Goal: Task Accomplishment & Management: Complete application form

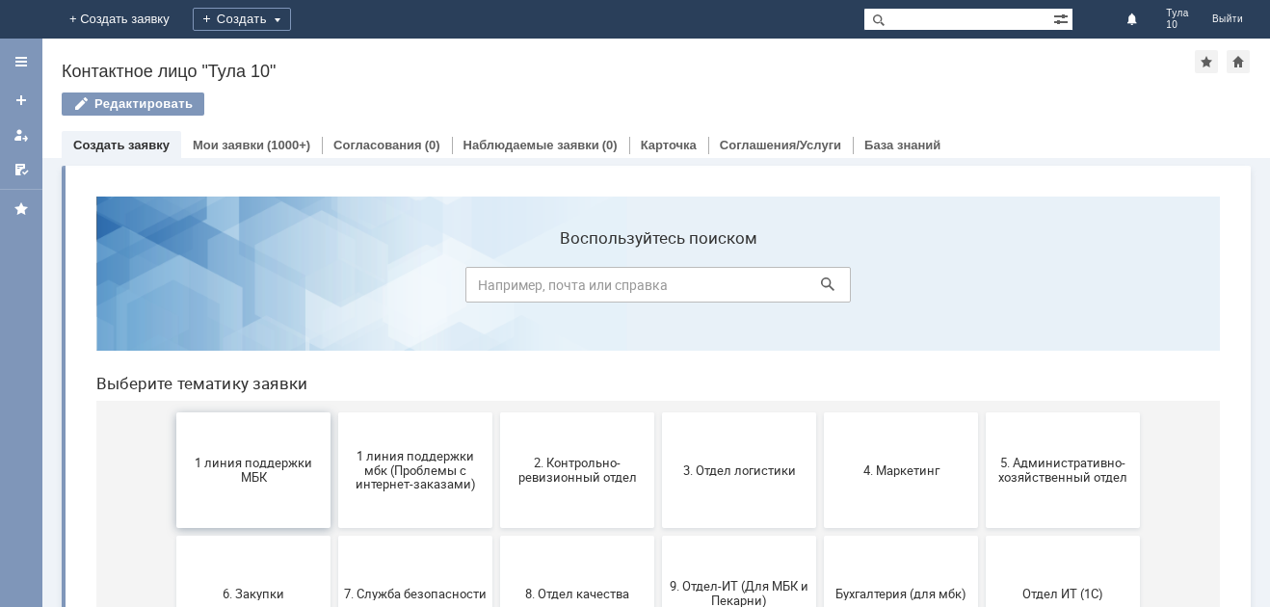
click at [243, 467] on span "1 линия поддержки МБК" at bounding box center [253, 470] width 143 height 29
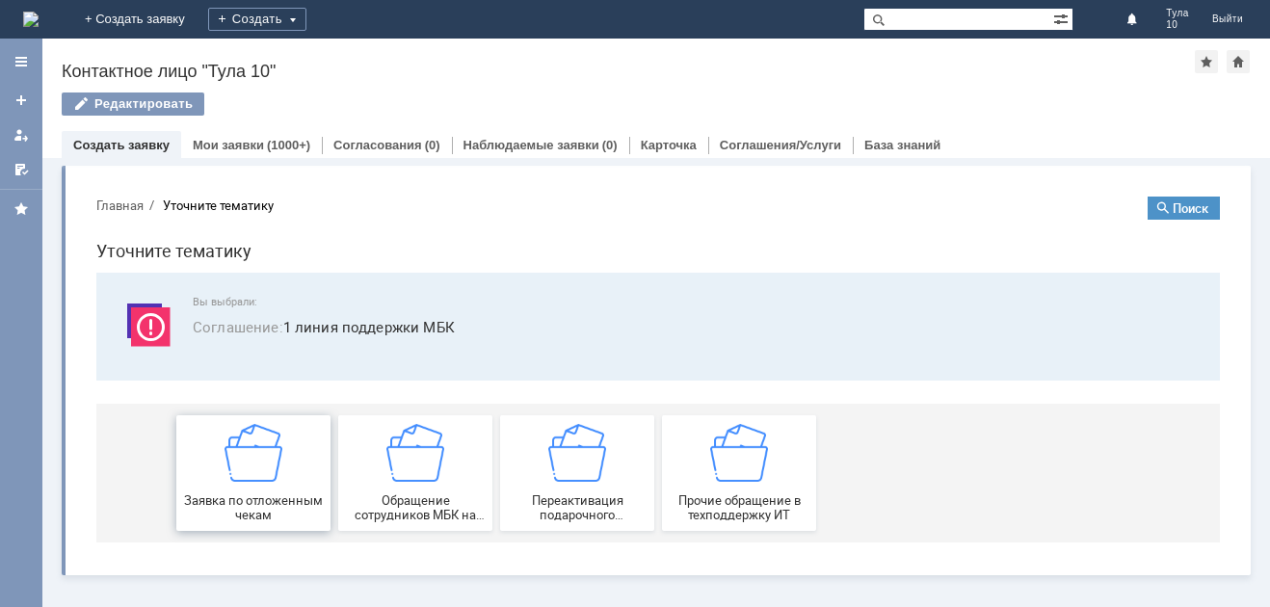
click at [248, 443] on img at bounding box center [254, 453] width 58 height 58
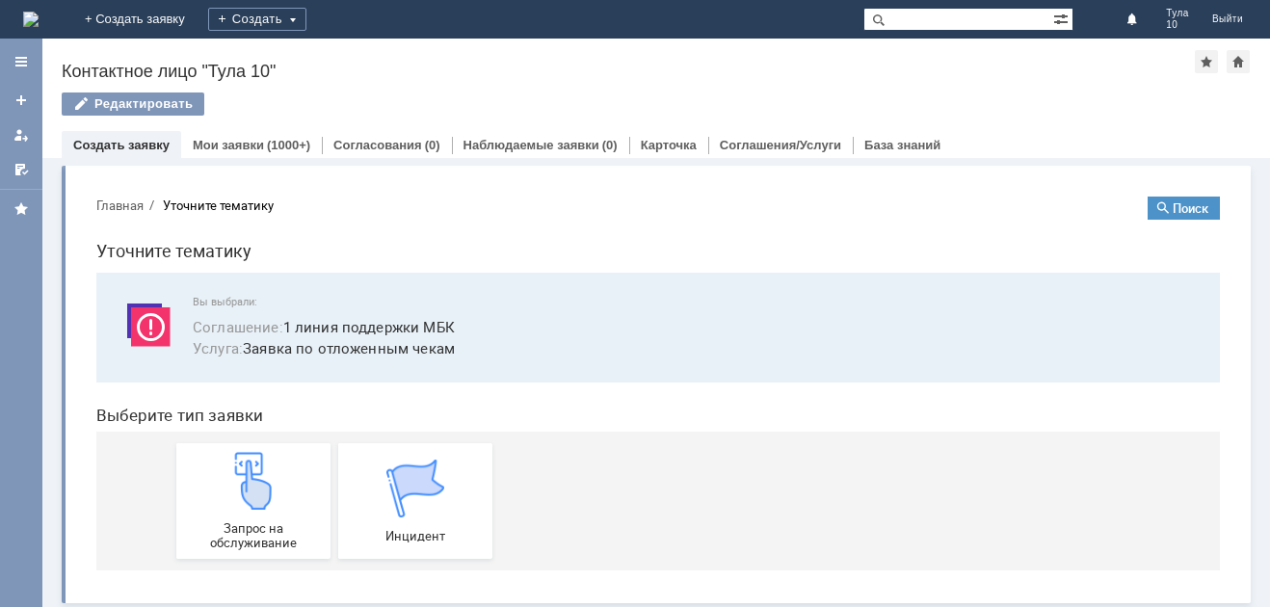
click at [248, 443] on link "Запрос на обслуживание" at bounding box center [253, 501] width 154 height 116
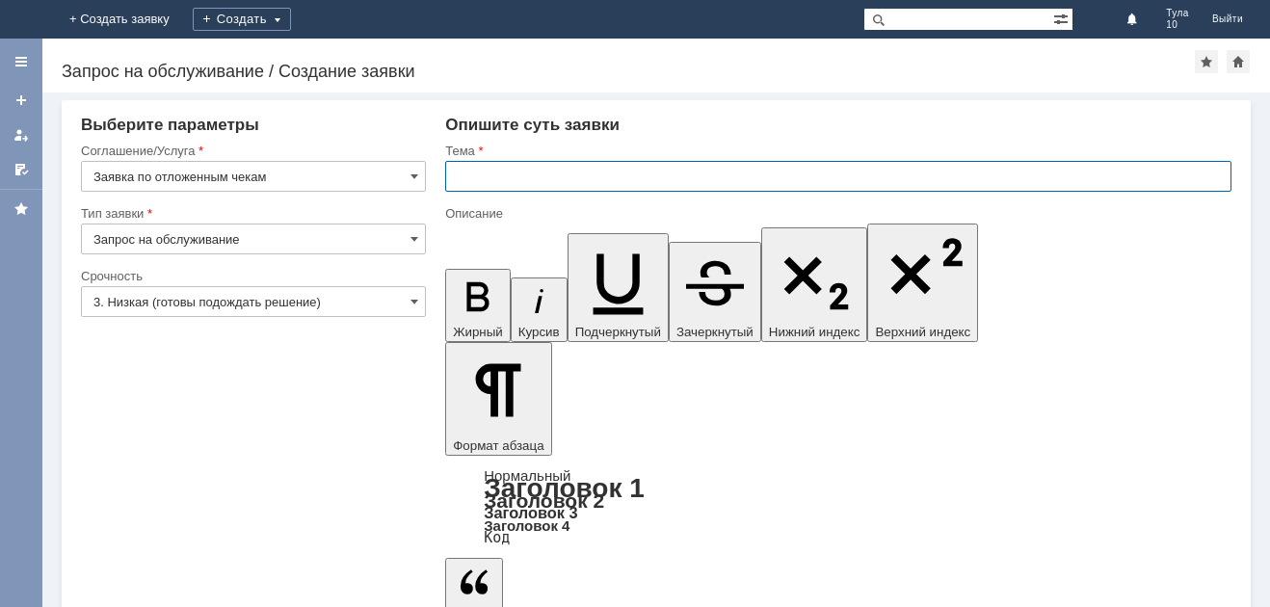
click at [478, 179] on input "text" at bounding box center [838, 176] width 786 height 31
type input "Тула 10 отложенные чеки"
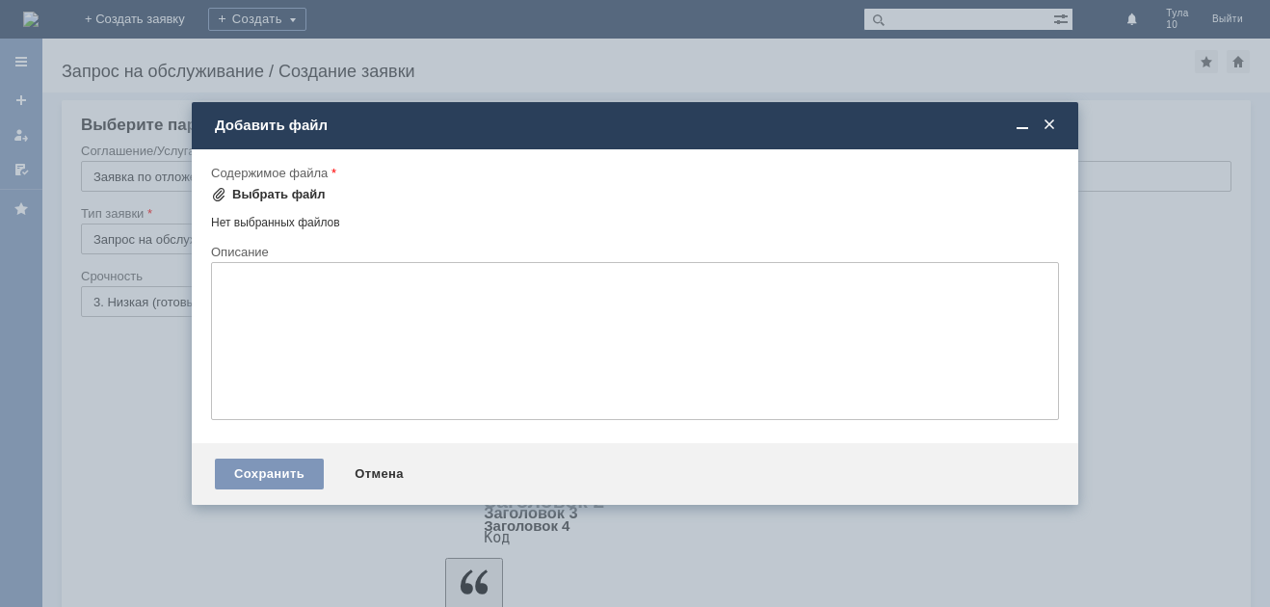
click at [257, 194] on div "Выбрать файл" at bounding box center [278, 194] width 93 height 15
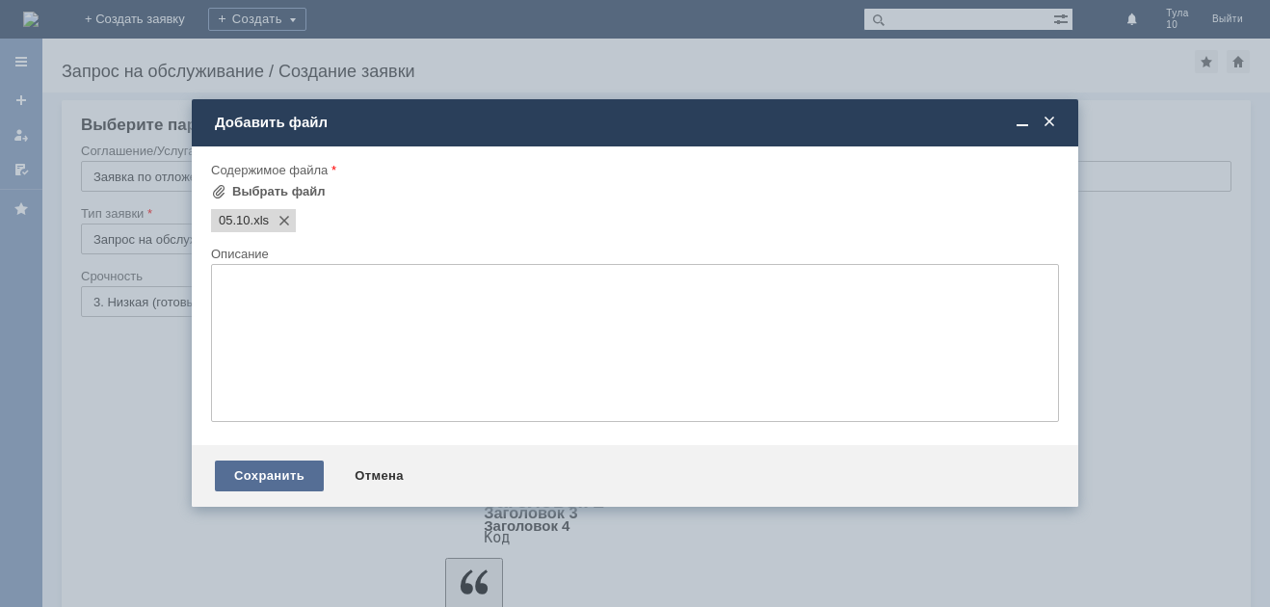
click at [274, 487] on div "Сохранить" at bounding box center [269, 476] width 109 height 31
